Goal: Task Accomplishment & Management: Use online tool/utility

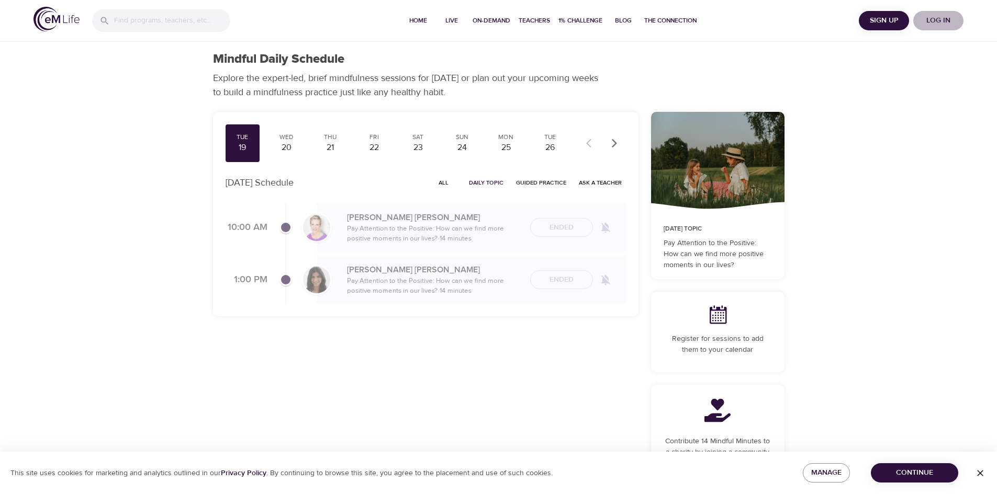
click at [936, 22] on span "Log in" at bounding box center [938, 20] width 42 height 13
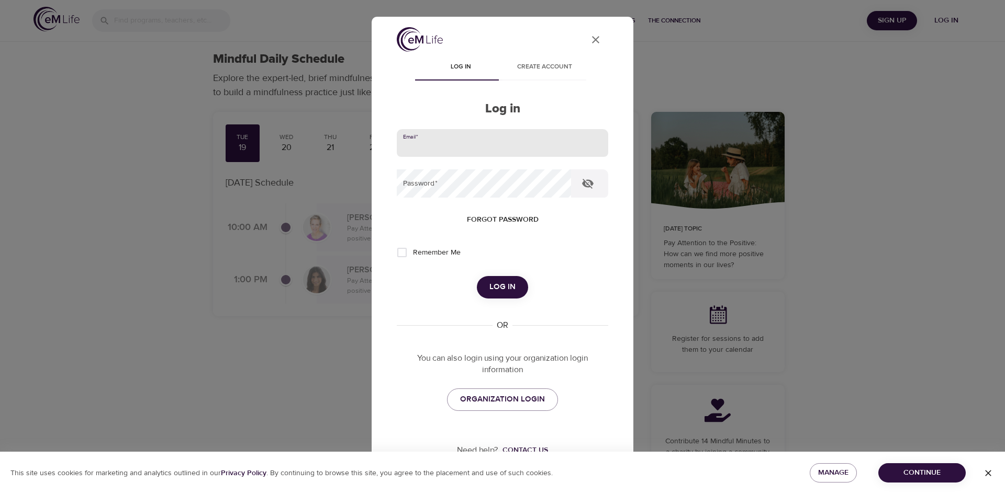
click at [523, 142] on input "email" at bounding box center [502, 143] width 211 height 28
type input "[PERSON_NAME][EMAIL_ADDRESS][PERSON_NAME][DOMAIN_NAME]"
click at [477, 276] on button "Log in" at bounding box center [502, 287] width 51 height 22
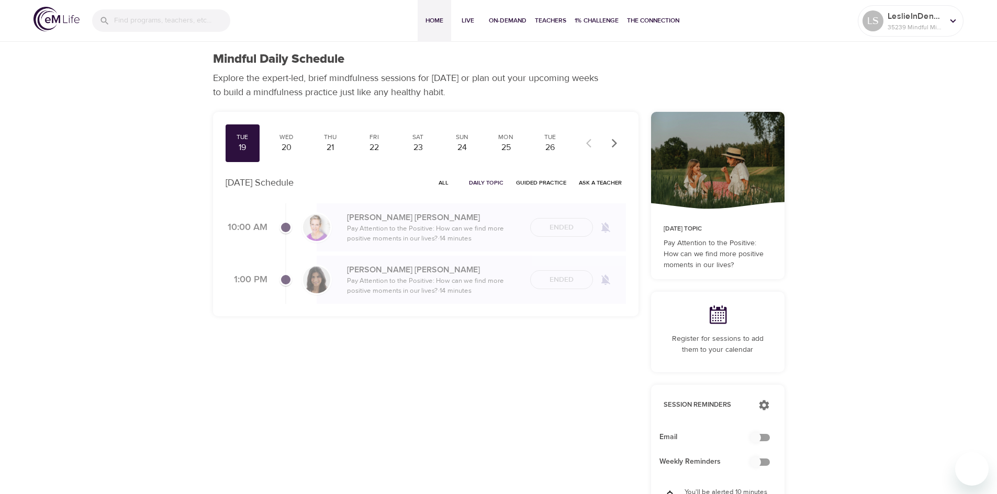
checkbox input "true"
click at [432, 19] on span "Home" at bounding box center [434, 20] width 25 height 11
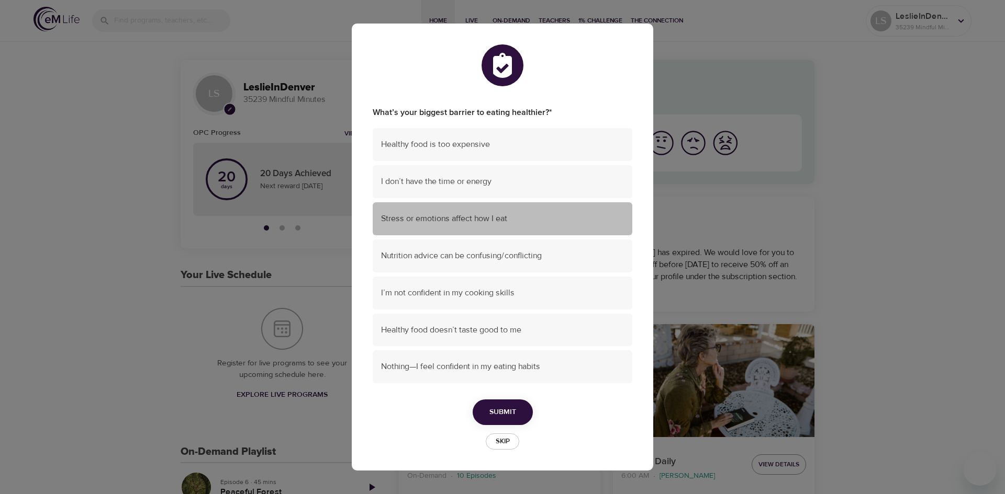
click at [469, 222] on span "Stress or emotions affect how I eat" at bounding box center [502, 219] width 243 height 12
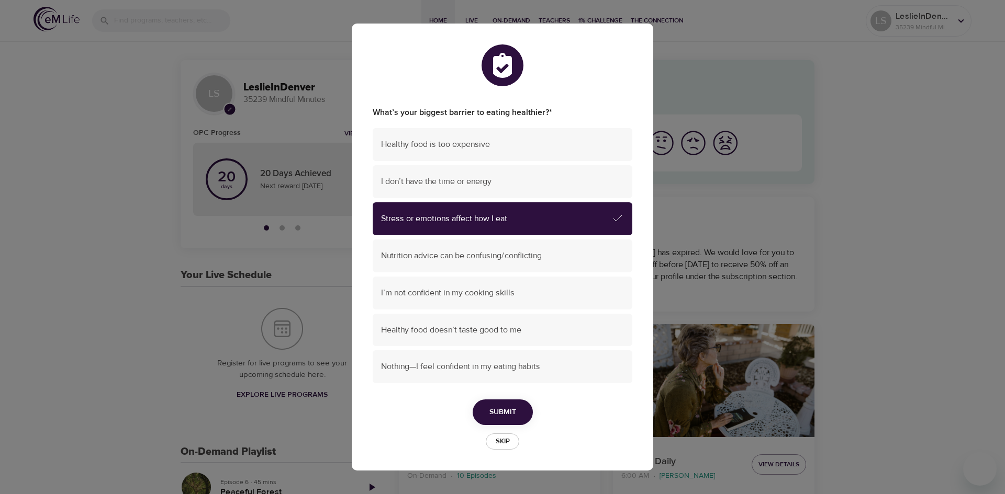
click at [502, 412] on span "Submit" at bounding box center [502, 412] width 27 height 13
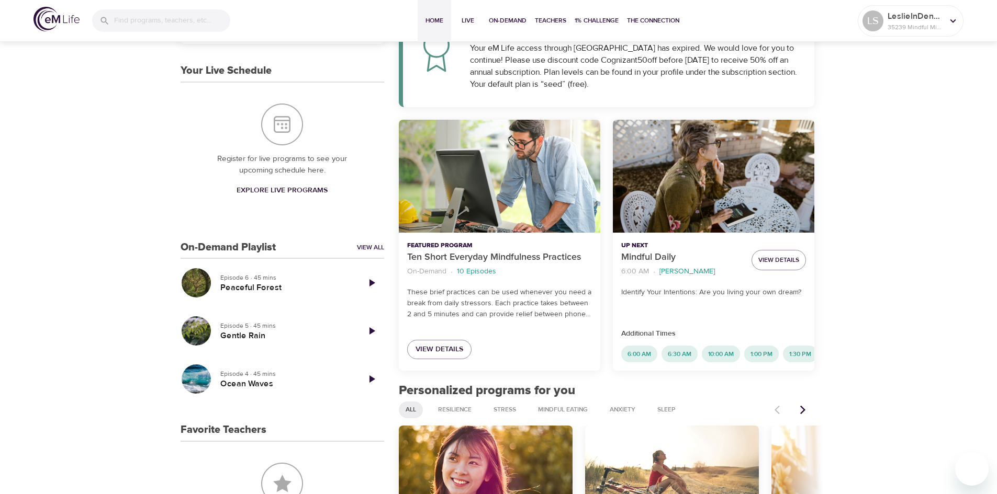
scroll to position [206, 0]
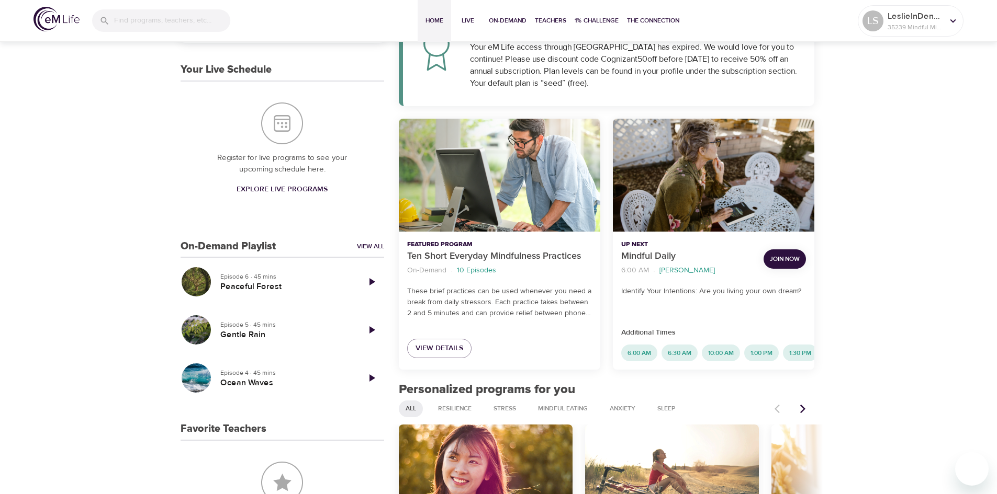
click at [786, 259] on span "Join Now" at bounding box center [785, 259] width 30 height 11
